Goal: Transaction & Acquisition: Register for event/course

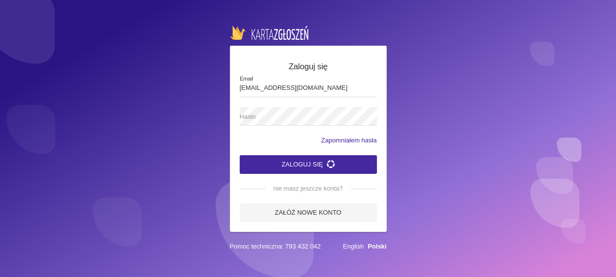
type input "[EMAIL_ADDRESS][DOMAIN_NAME]"
click at [292, 168] on button "Zaloguj się" at bounding box center [308, 164] width 137 height 19
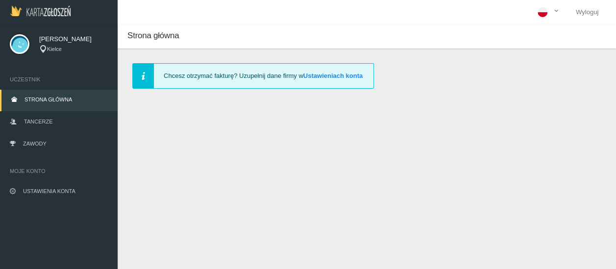
click at [50, 101] on span "Strona główna" at bounding box center [49, 100] width 48 height 6
click at [45, 118] on link "Tancerze" at bounding box center [59, 123] width 118 height 22
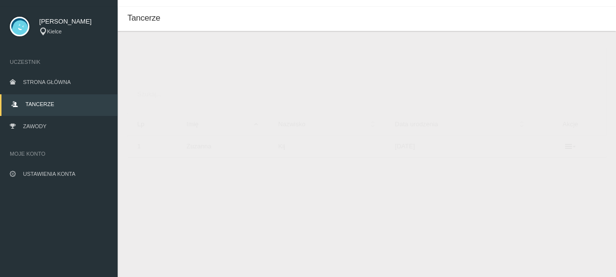
scroll to position [25, 0]
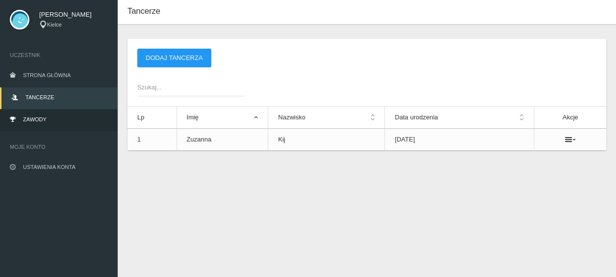
click at [43, 121] on span "Zawody" at bounding box center [35, 119] width 24 height 6
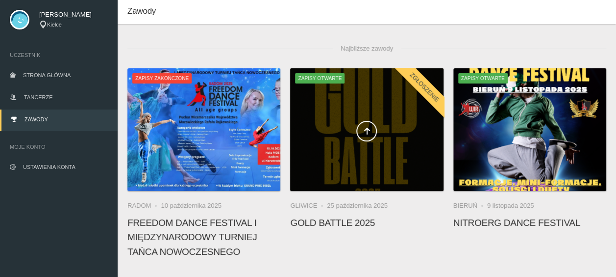
click at [351, 160] on div at bounding box center [366, 129] width 153 height 123
click at [364, 135] on icon at bounding box center [367, 131] width 8 height 8
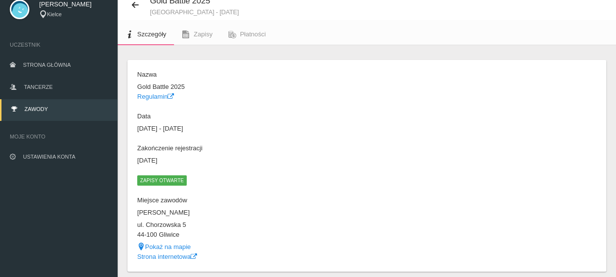
scroll to position [20, 0]
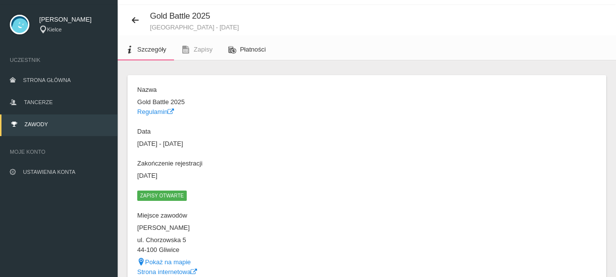
click at [237, 50] on link "Płatności" at bounding box center [247, 50] width 53 height 22
